Goal: Transaction & Acquisition: Purchase product/service

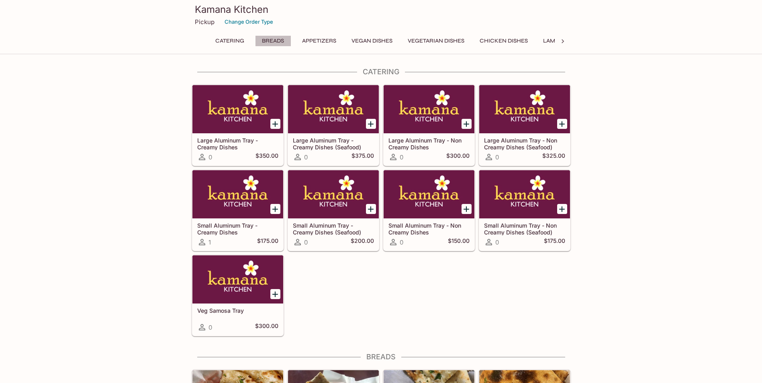
click at [271, 39] on button "Breads" at bounding box center [273, 40] width 36 height 11
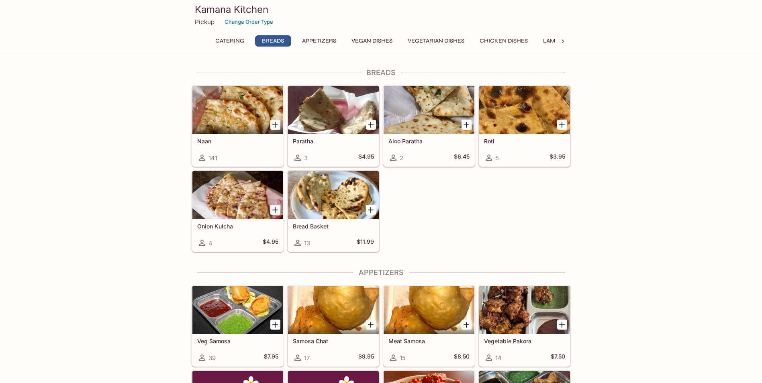
click at [274, 124] on icon "Add Naan" at bounding box center [275, 125] width 10 height 10
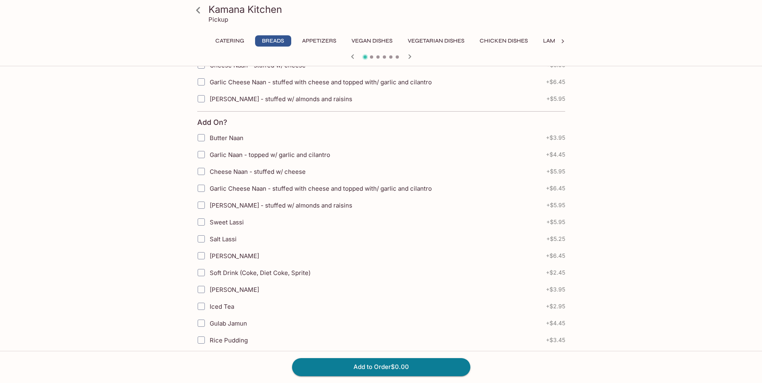
scroll to position [124, 0]
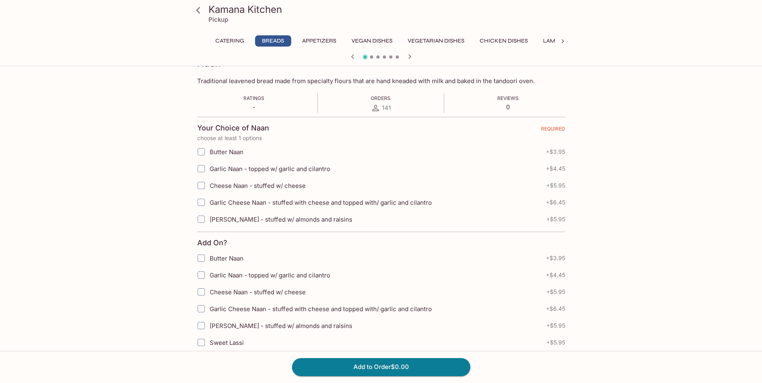
click at [201, 154] on input "Butter Naan" at bounding box center [201, 152] width 16 height 16
click at [202, 152] on input "Butter Naan" at bounding box center [201, 152] width 16 height 16
click at [201, 153] on input "Butter Naan" at bounding box center [201, 152] width 16 height 16
click at [218, 155] on span "Butter Naan" at bounding box center [227, 152] width 34 height 8
click at [209, 155] on input "Butter Naan" at bounding box center [201, 152] width 16 height 16
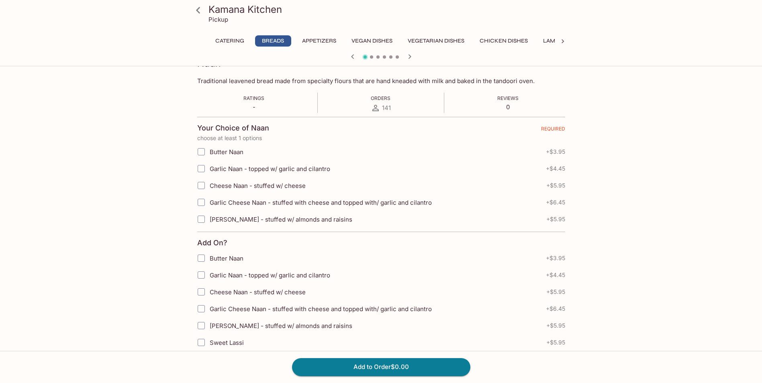
checkbox input "true"
click at [227, 168] on span "Garlic Naan - topped w/ garlic and cilantro" at bounding box center [270, 169] width 121 height 8
click at [209, 168] on input "Garlic Naan - topped w/ garlic and cilantro" at bounding box center [201, 169] width 16 height 16
checkbox input "true"
click at [365, 366] on button "Add to Order $8.40" at bounding box center [381, 367] width 178 height 18
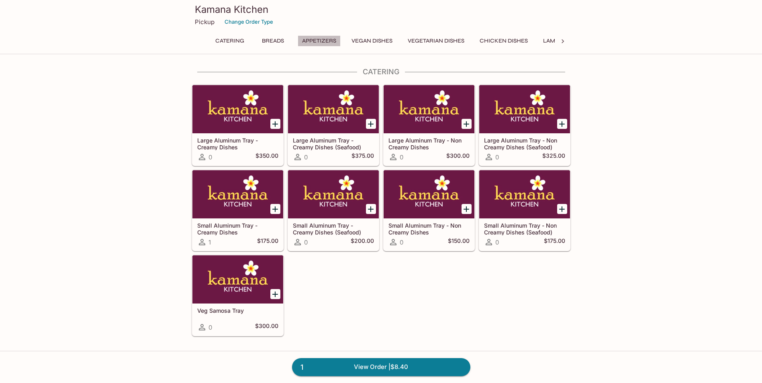
click at [309, 39] on button "Appetizers" at bounding box center [319, 40] width 43 height 11
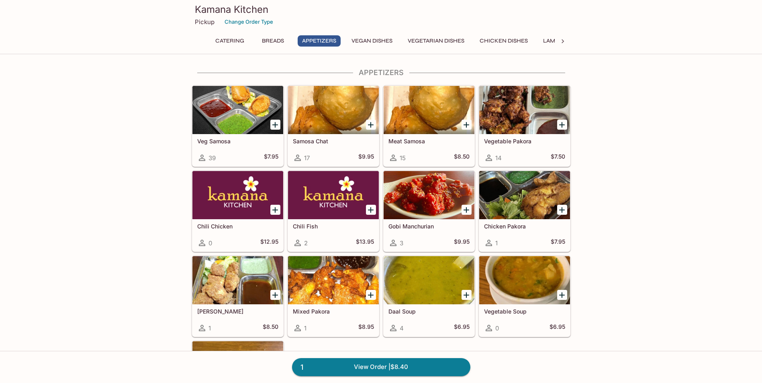
click at [275, 125] on icon "Add Veg Samosa" at bounding box center [275, 125] width 6 height 6
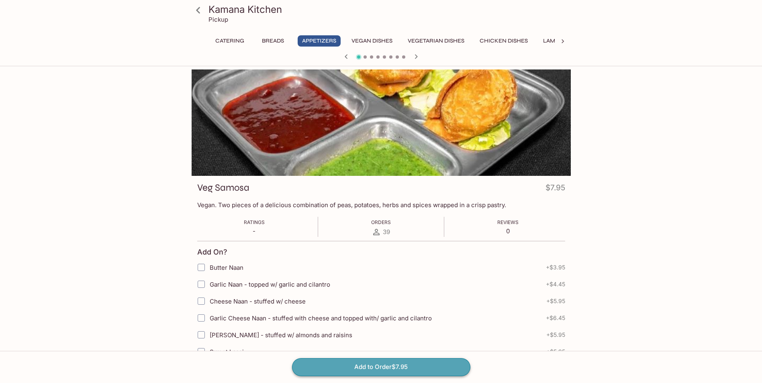
click at [401, 368] on button "Add to Order $7.95" at bounding box center [381, 367] width 178 height 18
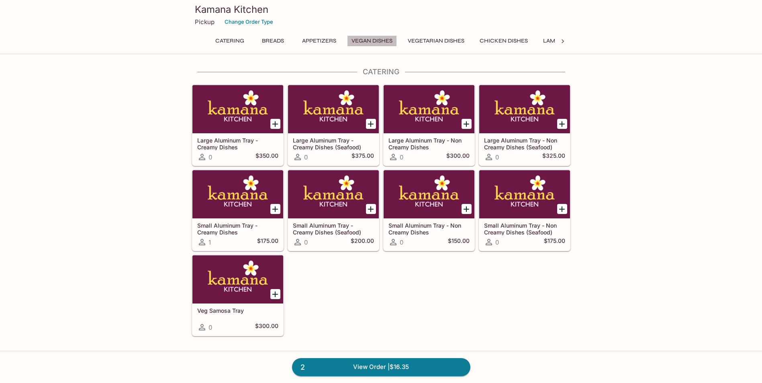
click at [371, 41] on button "Vegan Dishes" at bounding box center [372, 40] width 50 height 11
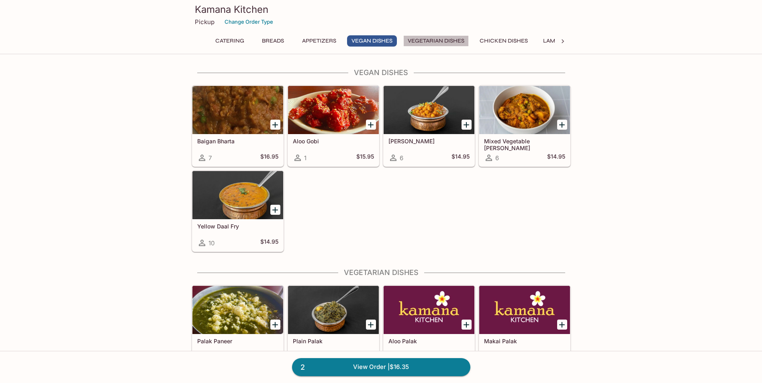
click at [439, 39] on button "Vegetarian Dishes" at bounding box center [436, 40] width 66 height 11
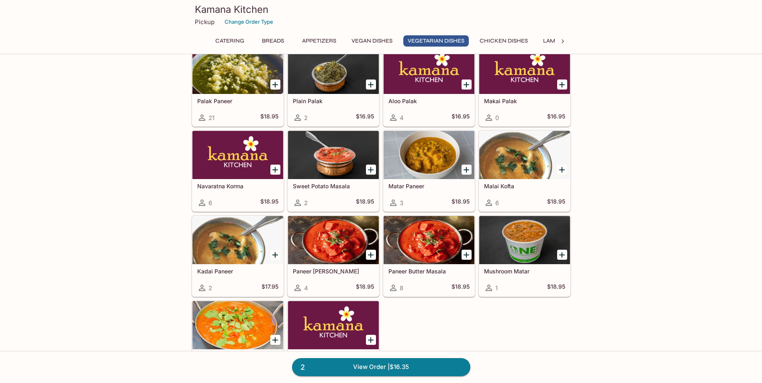
scroll to position [1015, 0]
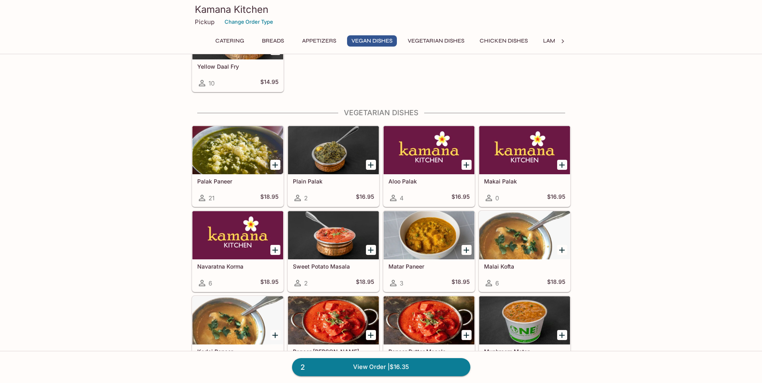
click at [547, 41] on button "Lamb Dishes" at bounding box center [562, 40] width 46 height 11
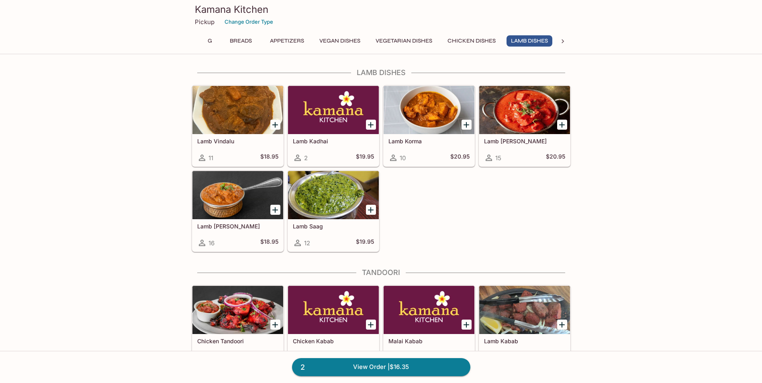
scroll to position [0, 33]
click at [276, 124] on icon "Add Lamb Vindalu" at bounding box center [275, 125] width 10 height 10
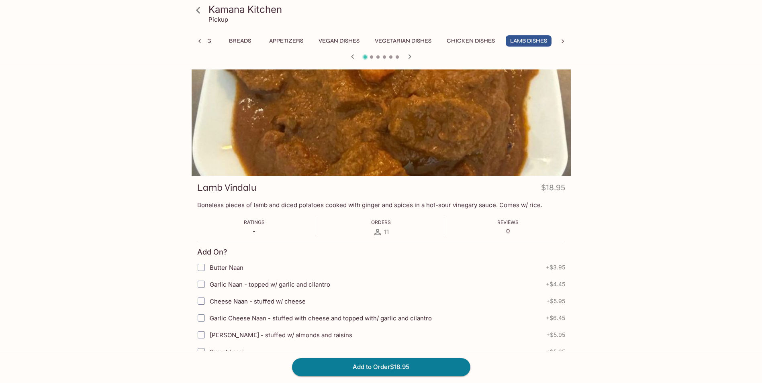
click at [219, 20] on p "Pickup" at bounding box center [219, 20] width 20 height 8
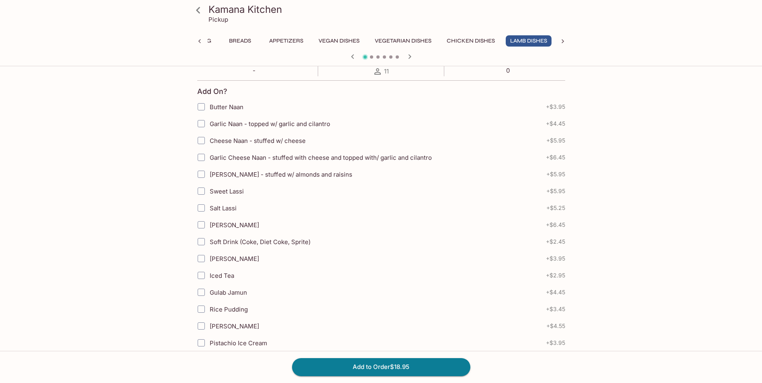
scroll to position [201, 0]
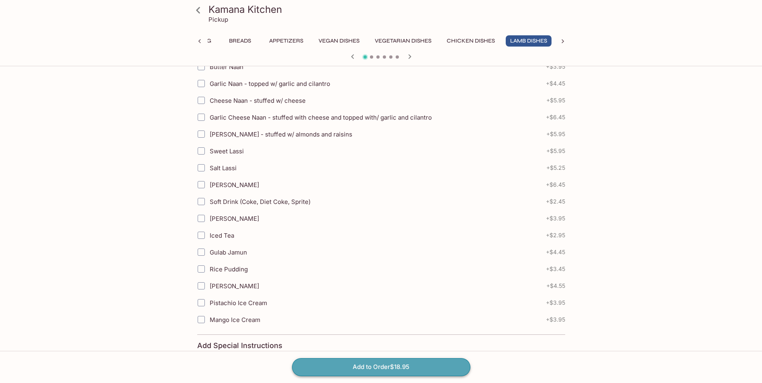
click at [407, 364] on button "Add to Order $18.95" at bounding box center [381, 367] width 178 height 18
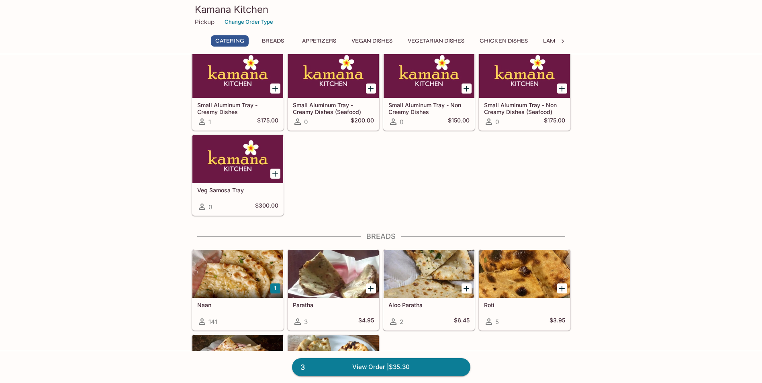
scroll to position [201, 0]
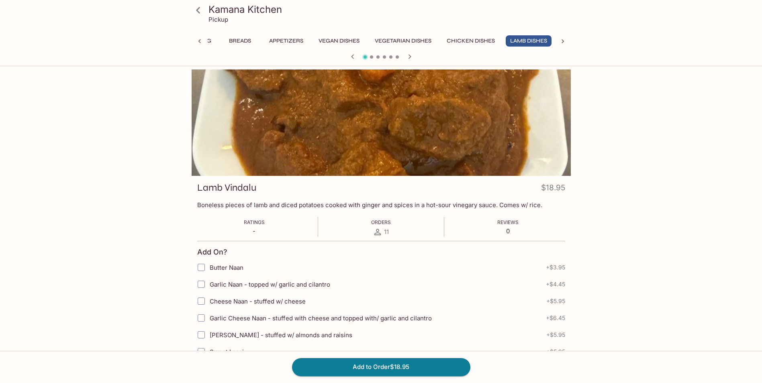
click at [409, 57] on icon "button" at bounding box center [410, 57] width 10 height 10
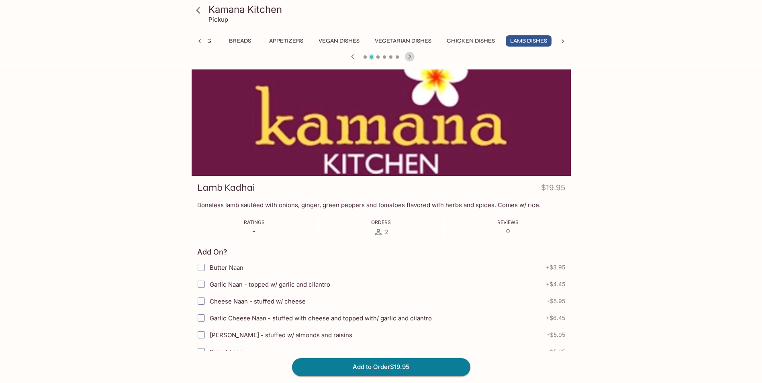
click at [409, 57] on icon "button" at bounding box center [410, 57] width 10 height 10
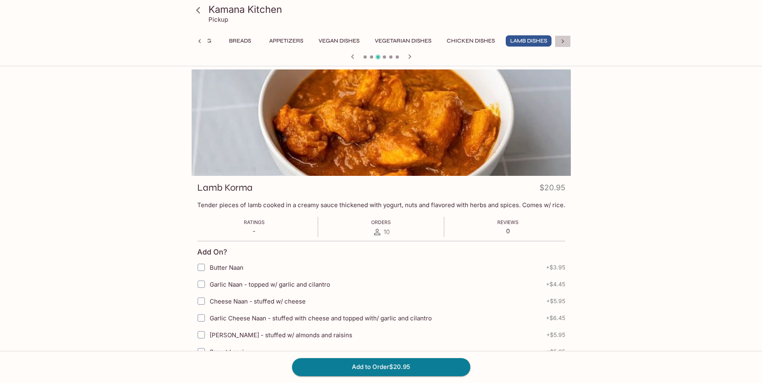
click at [563, 42] on icon at bounding box center [563, 41] width 2 height 4
click at [563, 42] on div "Catering Breads Appetizers Vegan Dishes Vegetarian Dishes Chicken Dishes Lamb D…" at bounding box center [381, 43] width 379 height 16
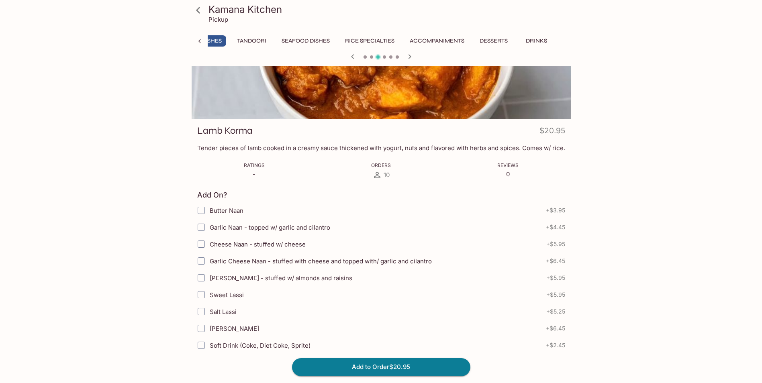
scroll to position [0, 0]
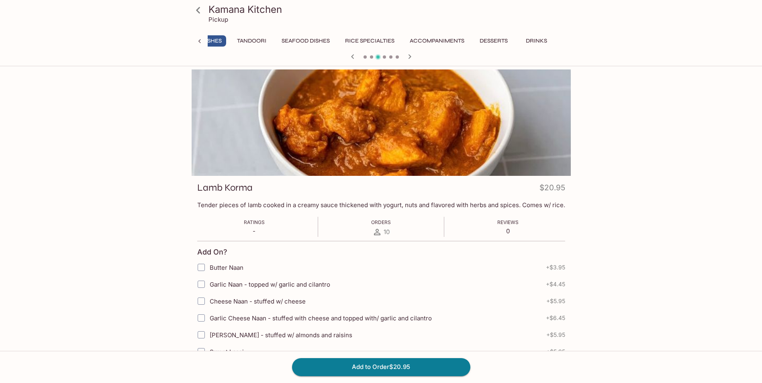
click at [199, 9] on icon at bounding box center [198, 10] width 14 height 14
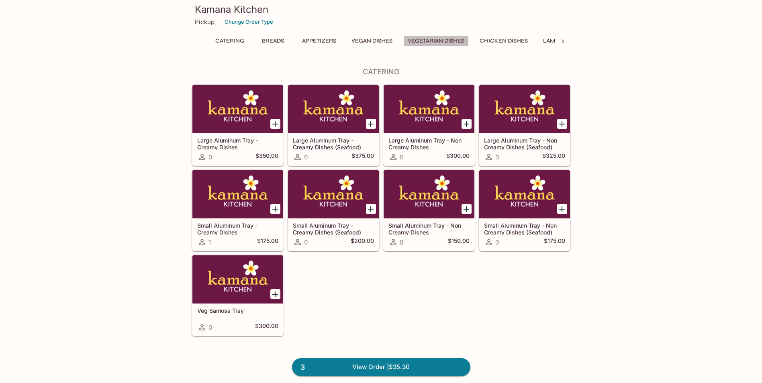
click at [448, 41] on button "Vegetarian Dishes" at bounding box center [436, 40] width 66 height 11
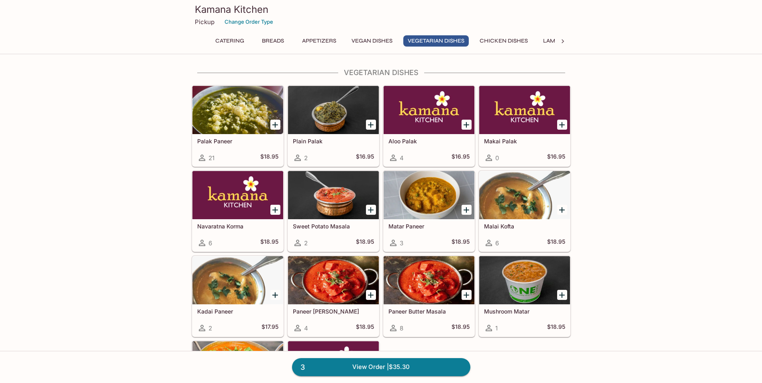
click at [381, 41] on button "Vegan Dishes" at bounding box center [372, 40] width 50 height 11
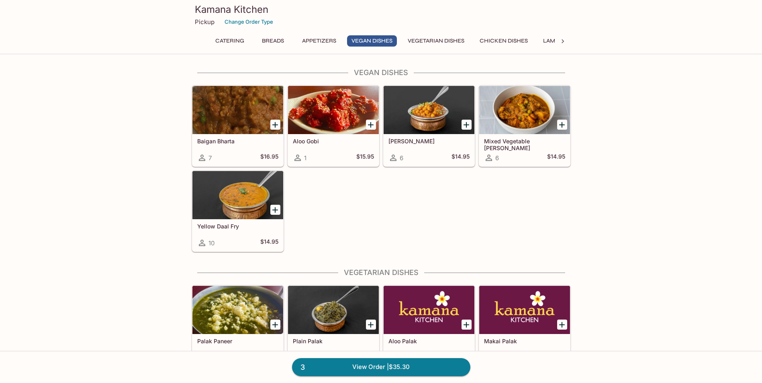
click at [465, 125] on icon "Add Chana Masala" at bounding box center [467, 125] width 10 height 10
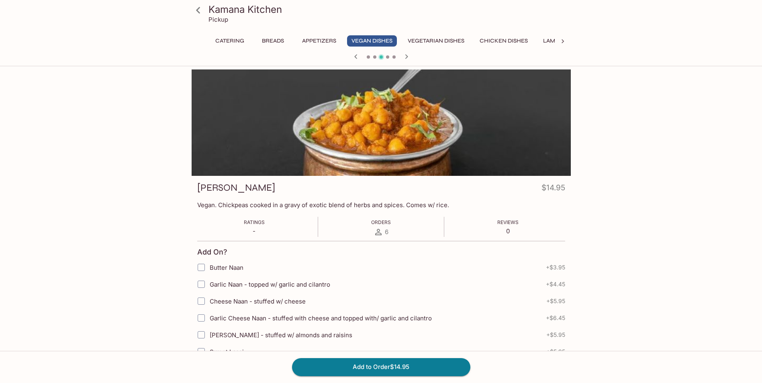
click at [380, 231] on icon at bounding box center [379, 232] width 10 height 10
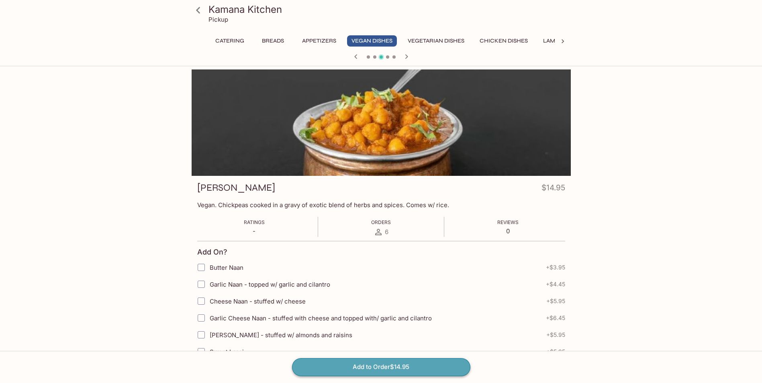
click at [391, 368] on button "Add to Order $14.95" at bounding box center [381, 367] width 178 height 18
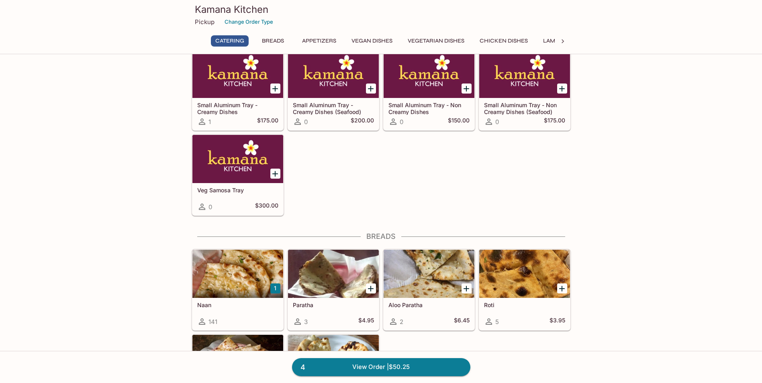
scroll to position [161, 0]
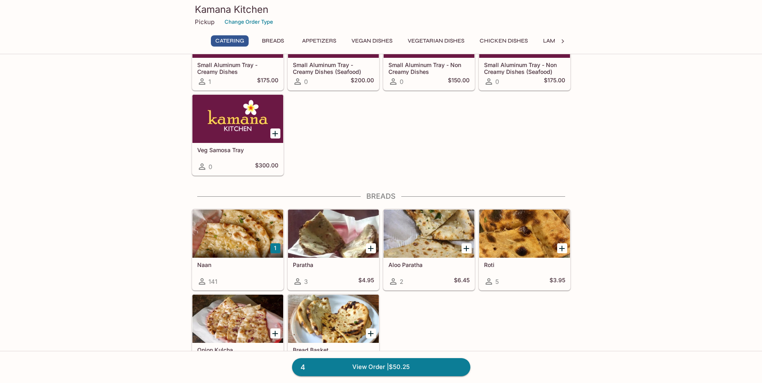
click at [236, 243] on div at bounding box center [237, 234] width 91 height 48
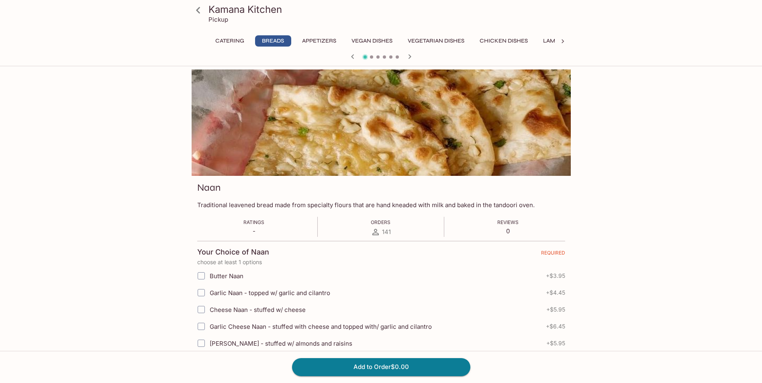
scroll to position [80, 0]
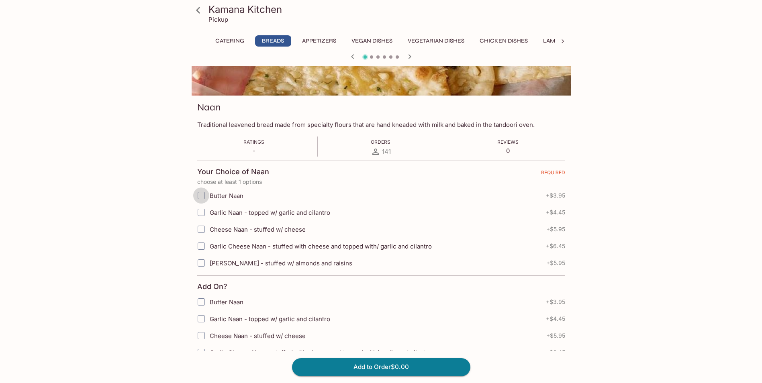
click at [199, 197] on input "Butter Naan" at bounding box center [201, 196] width 16 height 16
checkbox input "true"
click at [373, 367] on button "Add to Order $3.95" at bounding box center [381, 367] width 178 height 18
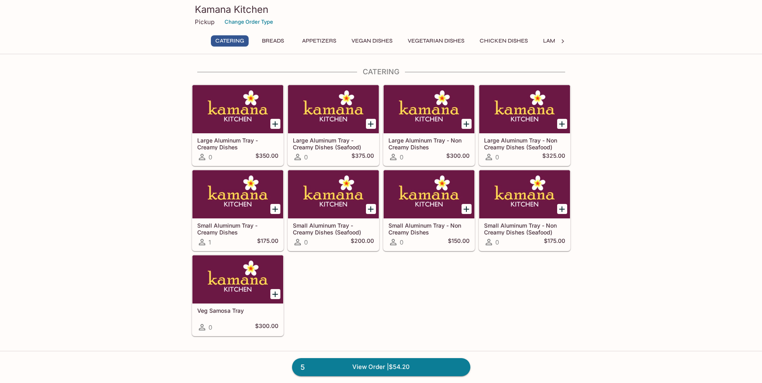
click at [207, 22] on p "Pickup" at bounding box center [205, 22] width 20 height 8
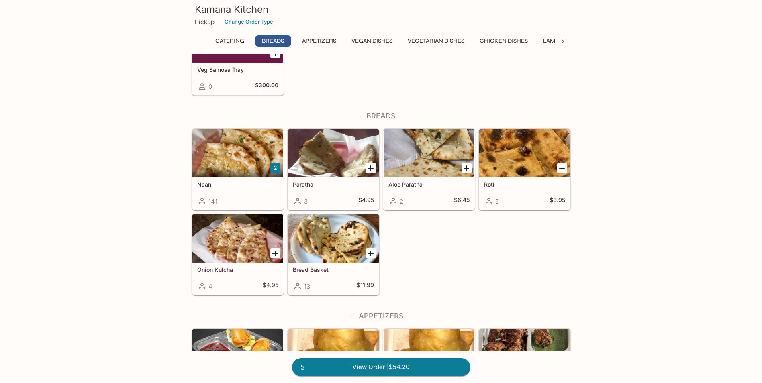
scroll to position [482, 0]
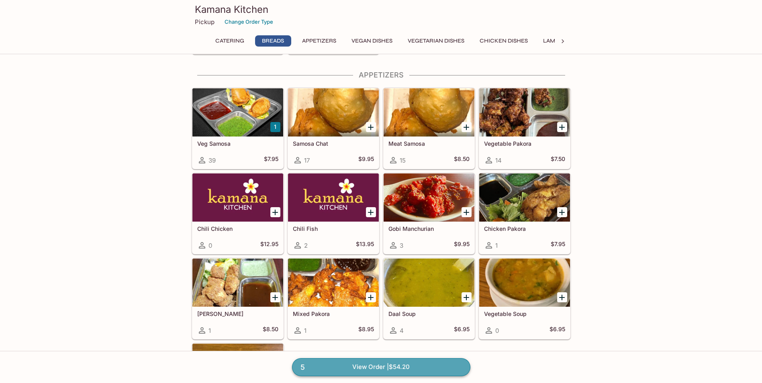
click at [371, 371] on link "5 View Order | $54.20" at bounding box center [381, 367] width 178 height 18
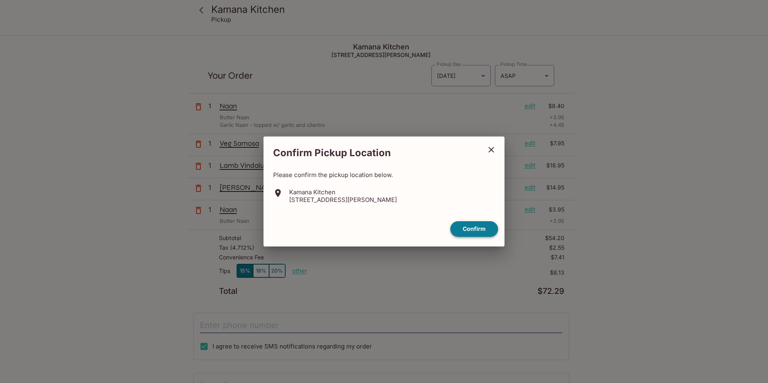
click at [469, 230] on button "Confirm" at bounding box center [474, 229] width 48 height 16
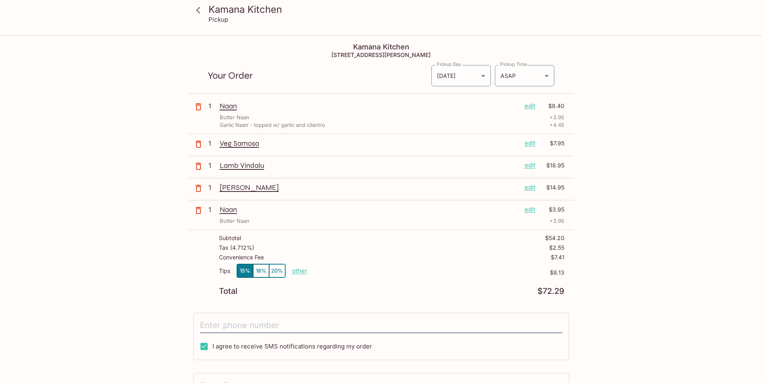
click at [528, 106] on p "edit" at bounding box center [530, 106] width 11 height 9
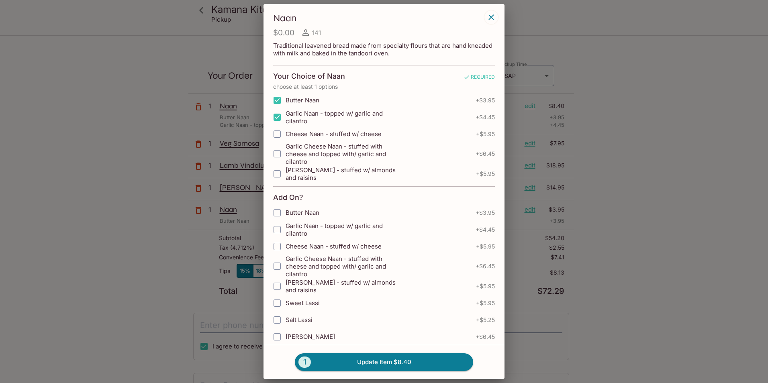
click at [278, 118] on input "Garlic Naan - topped w/ garlic and cilantro" at bounding box center [277, 117] width 16 height 16
checkbox input "false"
click at [369, 362] on button "1 Update Item $3.95" at bounding box center [384, 363] width 178 height 18
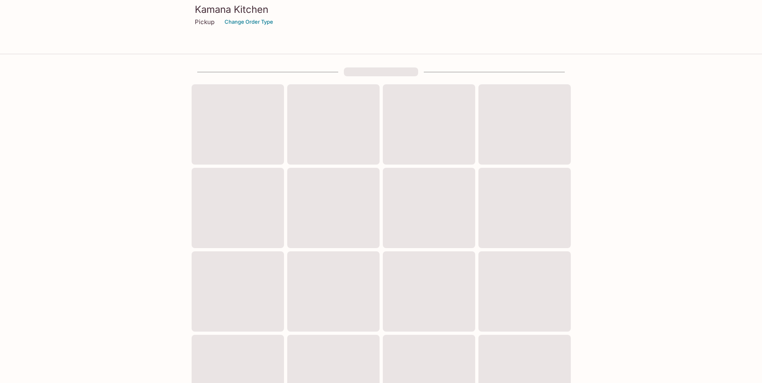
scroll to position [240, 0]
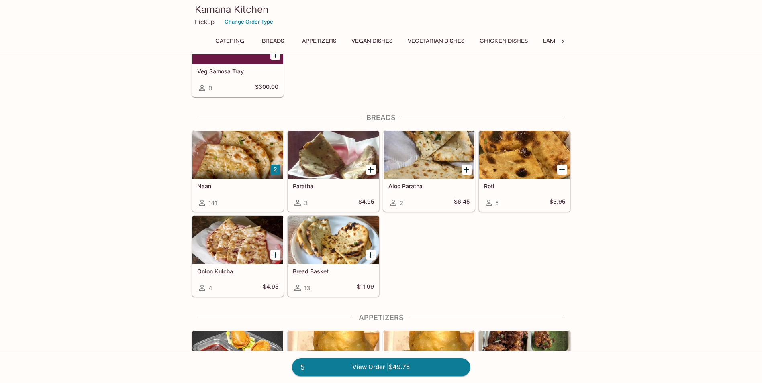
click at [311, 41] on button "Appetizers" at bounding box center [319, 40] width 43 height 11
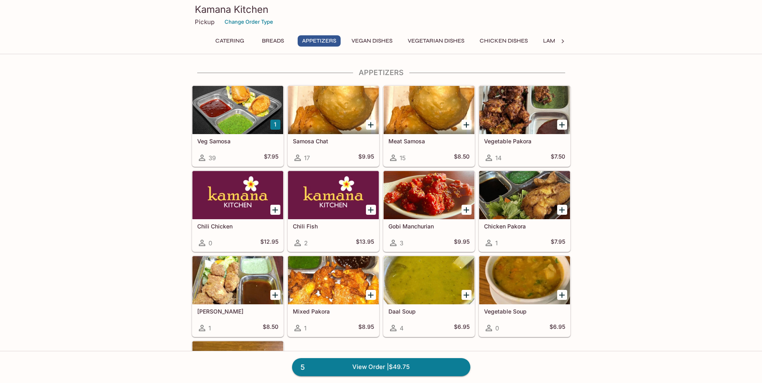
click at [273, 41] on button "Breads" at bounding box center [273, 40] width 36 height 11
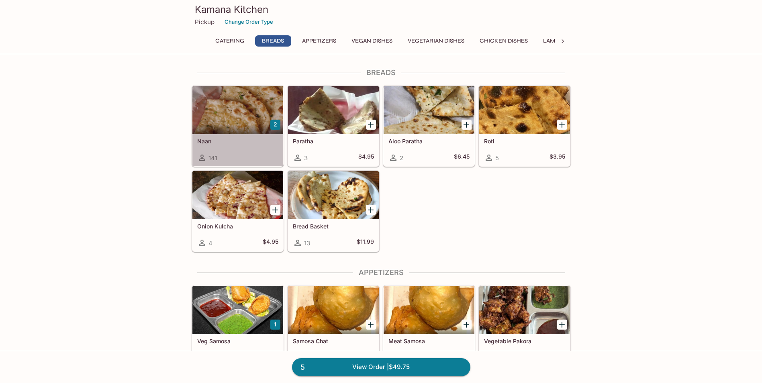
click at [262, 139] on h5 "Naan" at bounding box center [237, 141] width 81 height 7
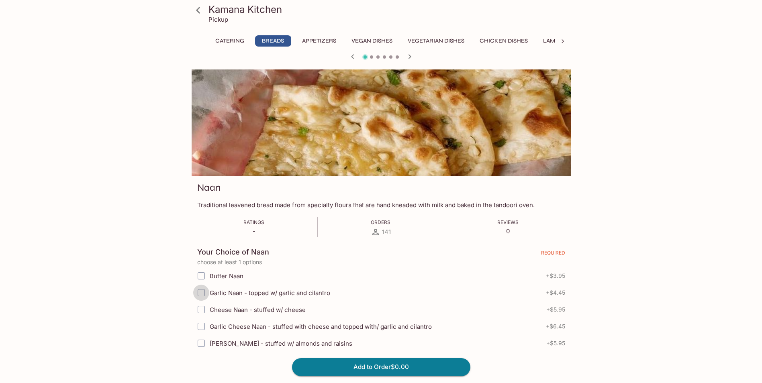
click at [199, 293] on input "Garlic Naan - topped w/ garlic and cilantro" at bounding box center [201, 293] width 16 height 16
checkbox input "true"
click at [368, 369] on button "Add to Order $4.45" at bounding box center [381, 367] width 178 height 18
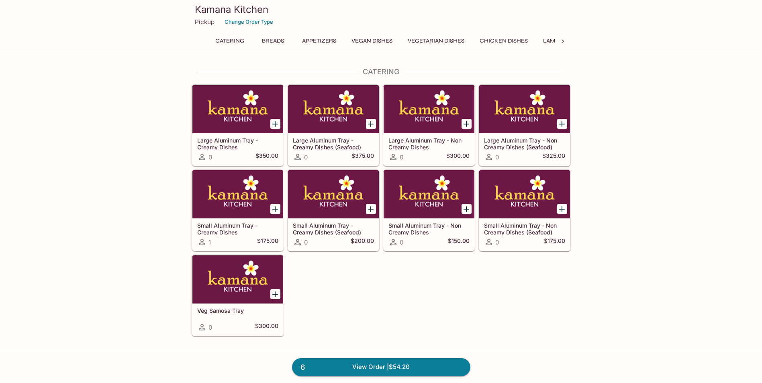
click at [563, 40] on icon at bounding box center [563, 41] width 8 height 8
click at [357, 37] on button "Rice Specialties" at bounding box center [370, 40] width 58 height 11
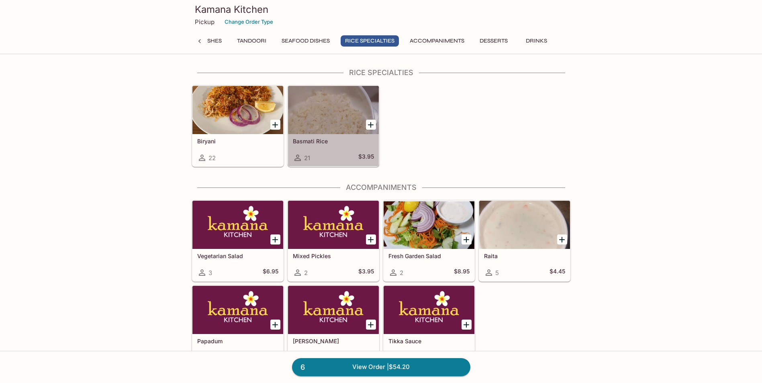
click at [330, 115] on div at bounding box center [333, 110] width 91 height 48
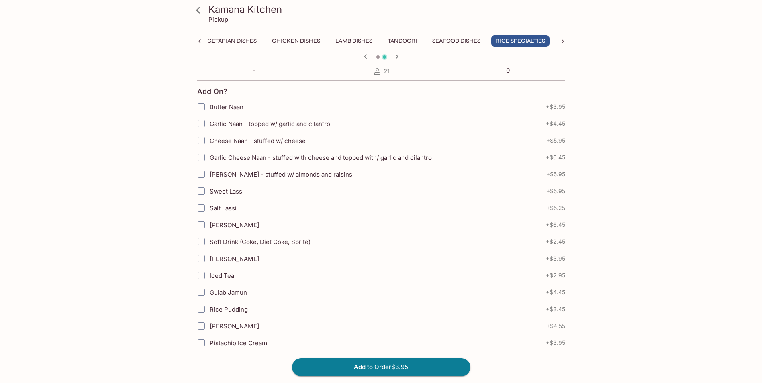
scroll to position [321, 0]
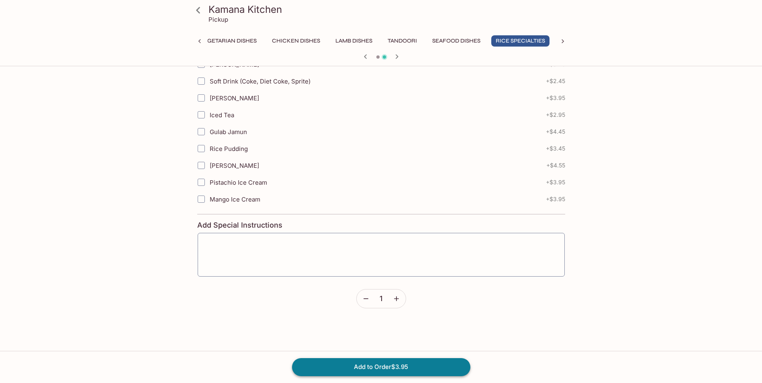
click at [391, 365] on button "Add to Order $3.95" at bounding box center [381, 367] width 178 height 18
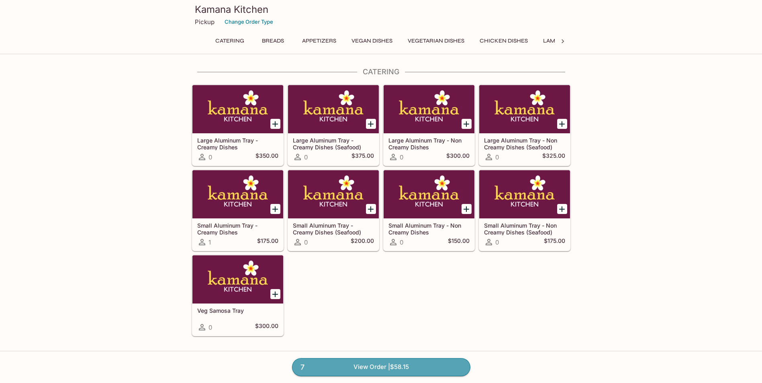
click at [414, 362] on link "7 View Order | $58.15" at bounding box center [381, 367] width 178 height 18
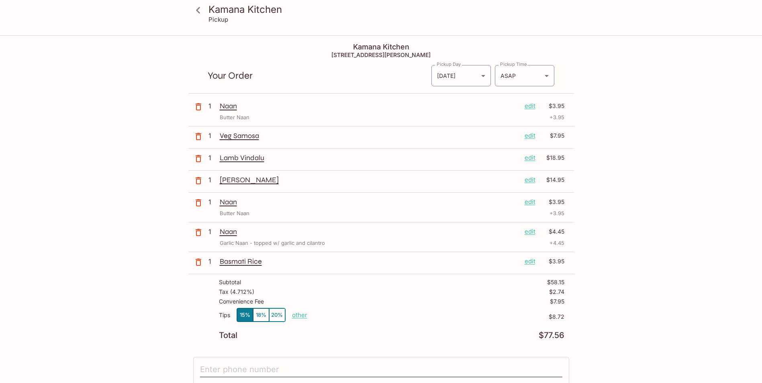
scroll to position [147, 0]
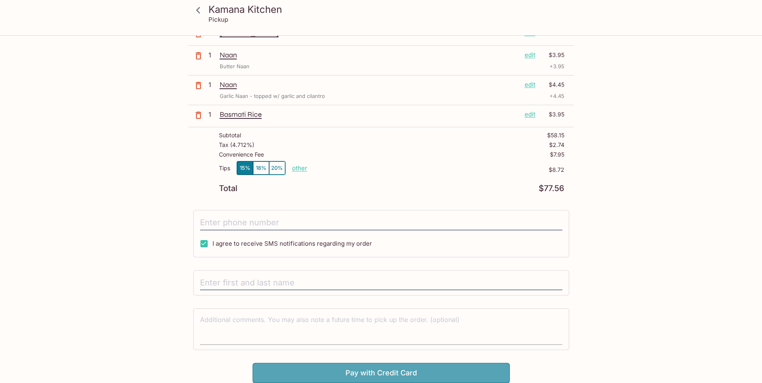
click at [385, 373] on button "Pay with Credit Card" at bounding box center [381, 373] width 257 height 20
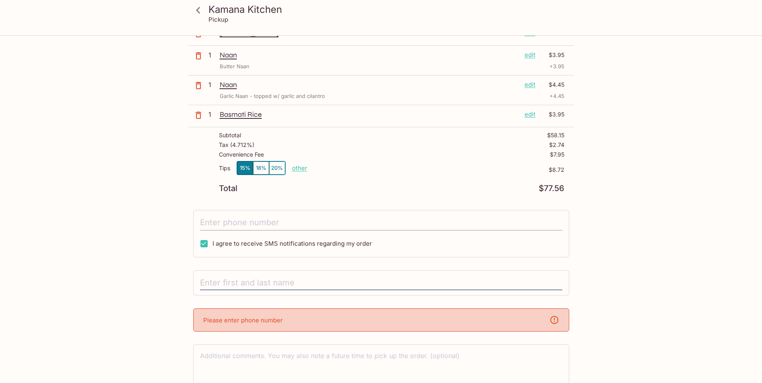
click at [241, 220] on input "tel" at bounding box center [381, 222] width 362 height 15
type input "[PHONE_NUMBER]"
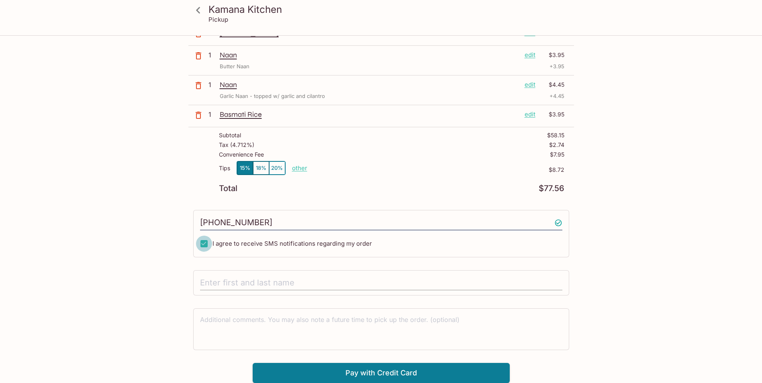
click at [260, 285] on input "text" at bounding box center [381, 283] width 362 height 15
type input "[PERSON_NAME]"
click at [162, 257] on div "Kamana Kitchen Pickup Kamana Kitchen [STREET_ADDRESS][PERSON_NAME] Your Order P…" at bounding box center [381, 136] width 514 height 494
click at [352, 371] on button "Pay with Credit Card" at bounding box center [381, 373] width 257 height 20
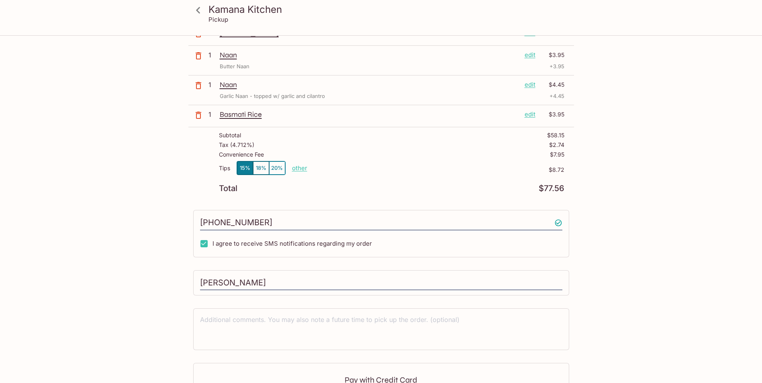
scroll to position [268, 0]
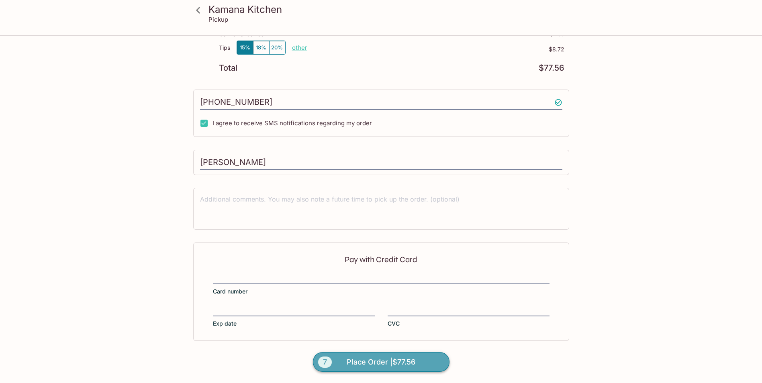
click at [386, 362] on span "Place Order | $77.56" at bounding box center [381, 362] width 69 height 13
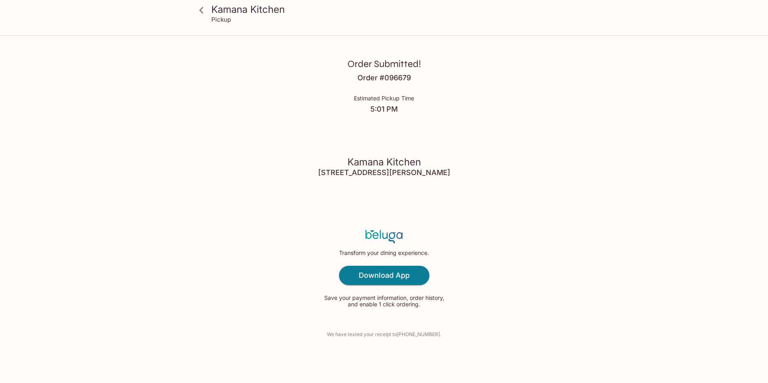
click at [465, 252] on div "Order Submitted! Order # 096679 Estimated Pickup Time 5:01 PM Kamana Kitchen [S…" at bounding box center [384, 191] width 514 height 383
